Goal: Information Seeking & Learning: Learn about a topic

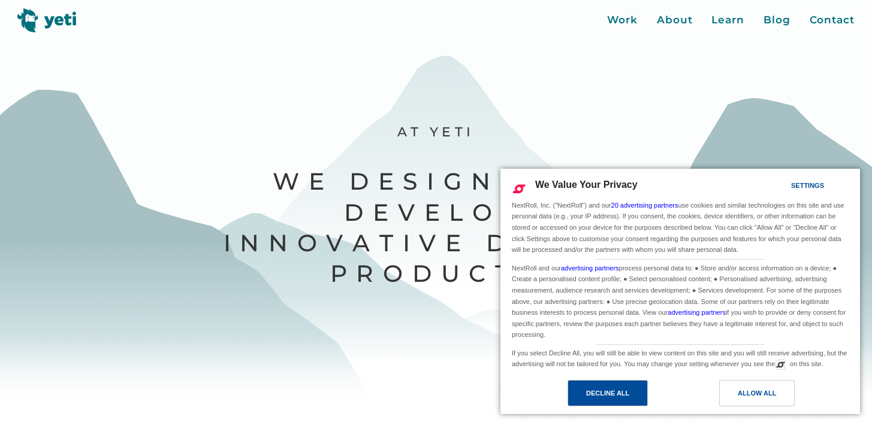
click at [622, 394] on div "Decline All" at bounding box center [607, 393] width 43 height 13
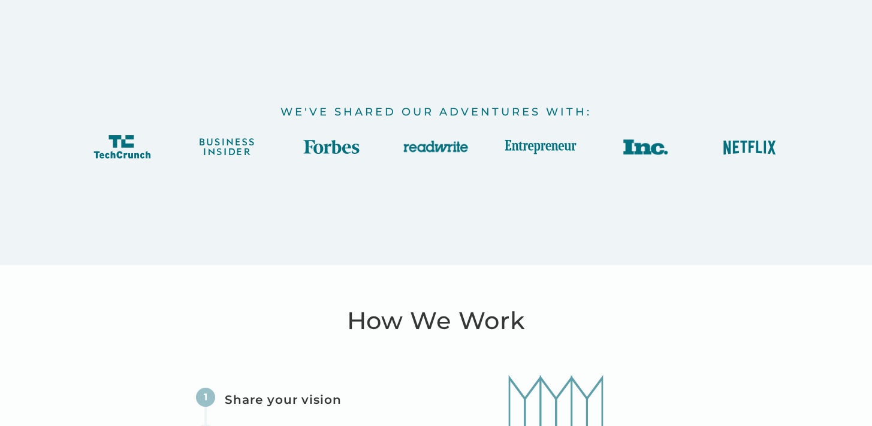
scroll to position [2745, 0]
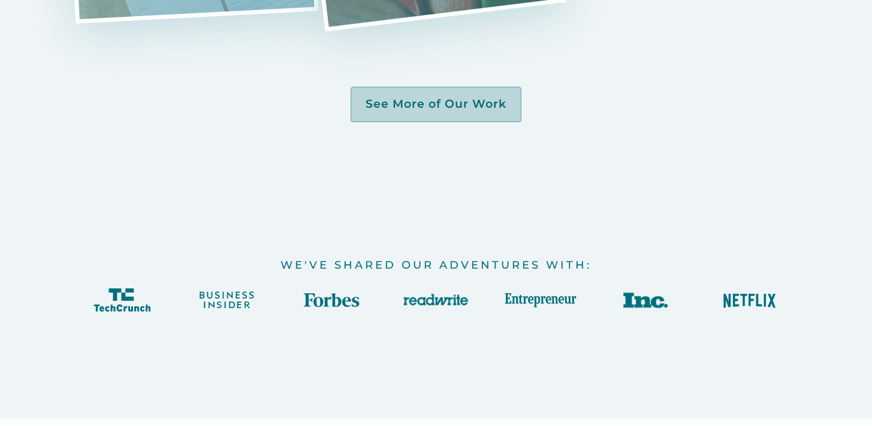
click at [490, 113] on link "See More of Our Work" at bounding box center [435, 104] width 171 height 35
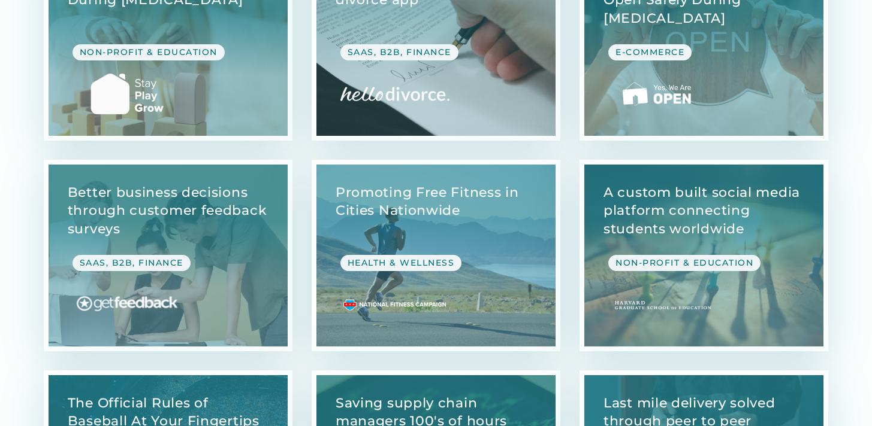
scroll to position [2394, 0]
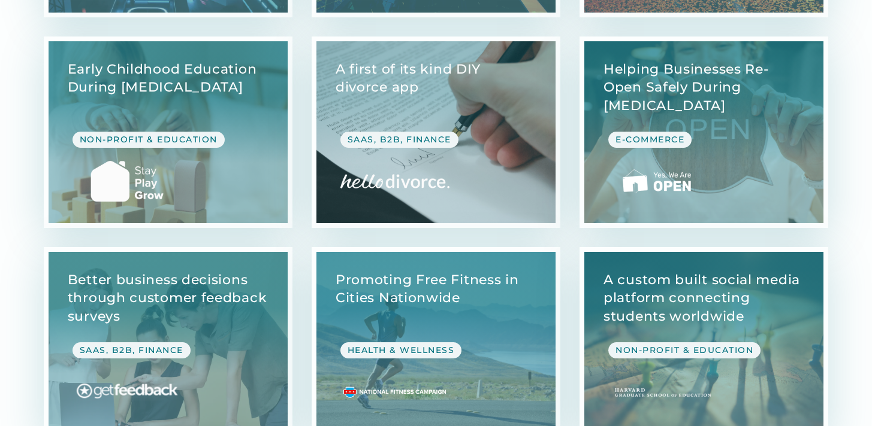
click at [483, 111] on link "View Case Study" at bounding box center [435, 132] width 239 height 182
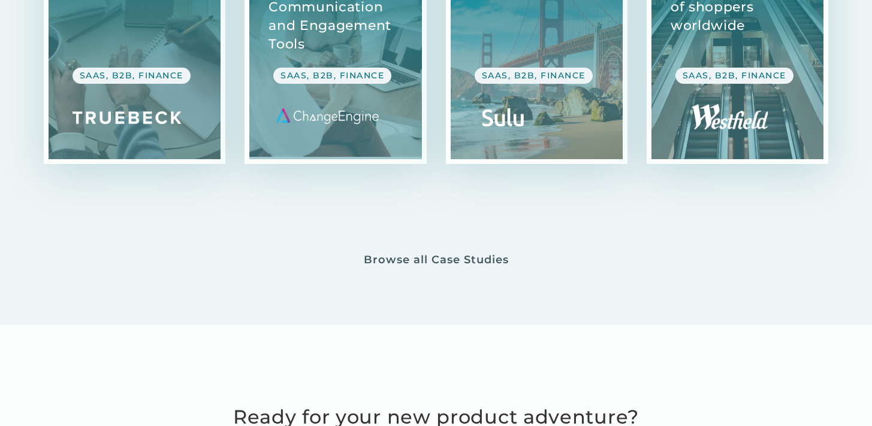
scroll to position [6963, 0]
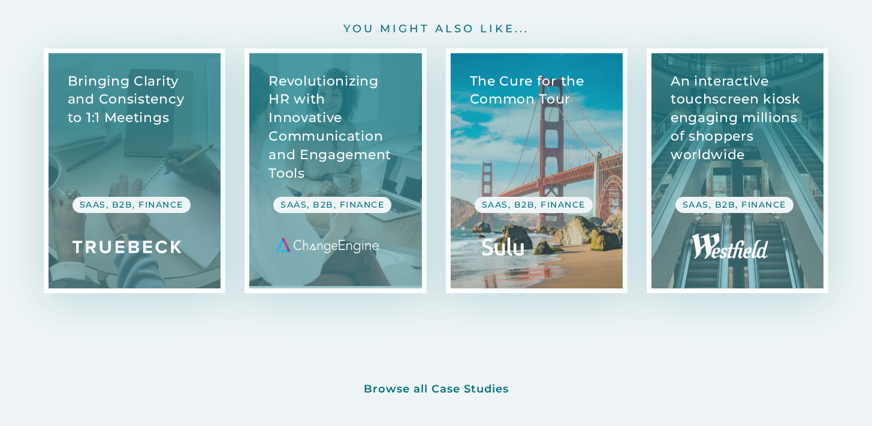
click at [502, 105] on link "View Case Study" at bounding box center [536, 170] width 172 height 235
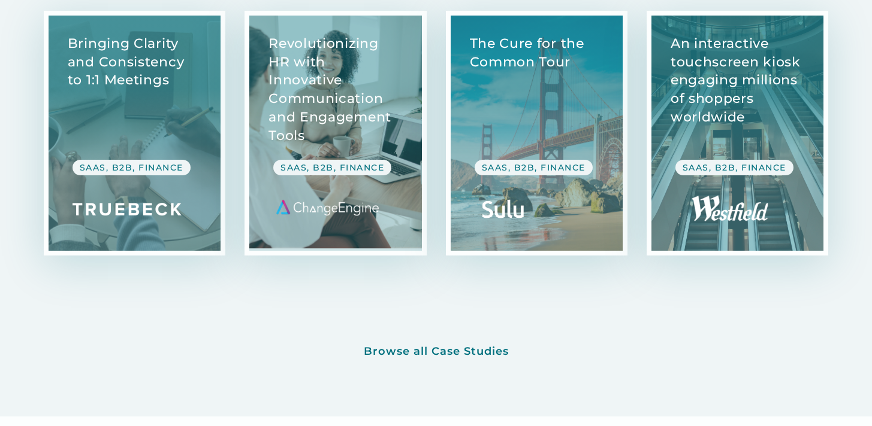
scroll to position [6101, 0]
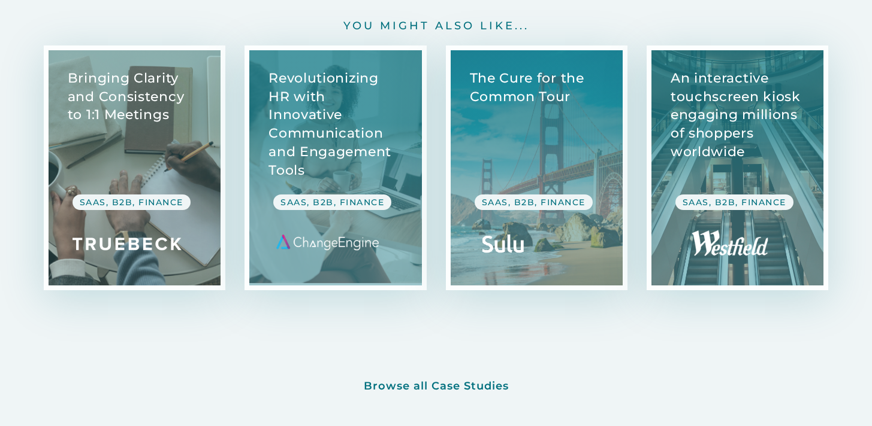
click at [192, 99] on link "View case study" at bounding box center [135, 167] width 172 height 235
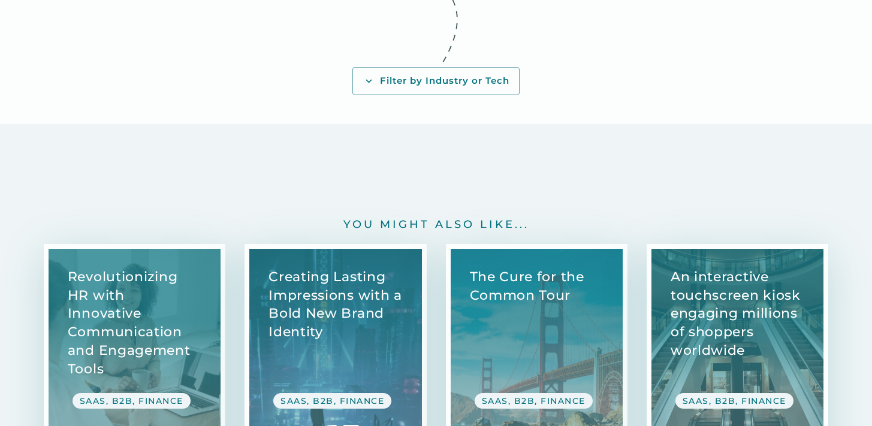
scroll to position [5463, 0]
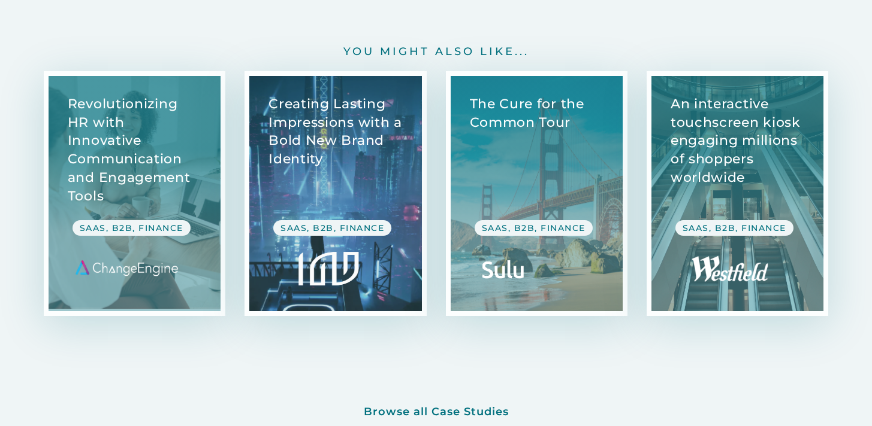
click at [385, 162] on link "View Case Study" at bounding box center [335, 193] width 172 height 235
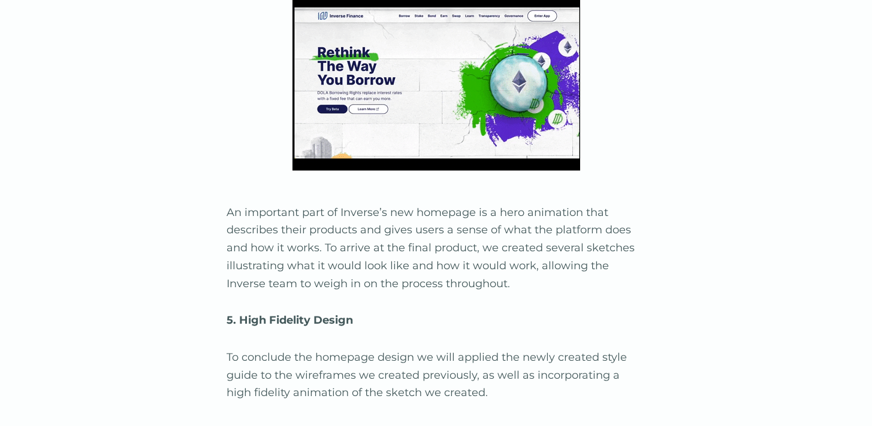
scroll to position [4661, 0]
